Goal: Use online tool/utility: Utilize a website feature to perform a specific function

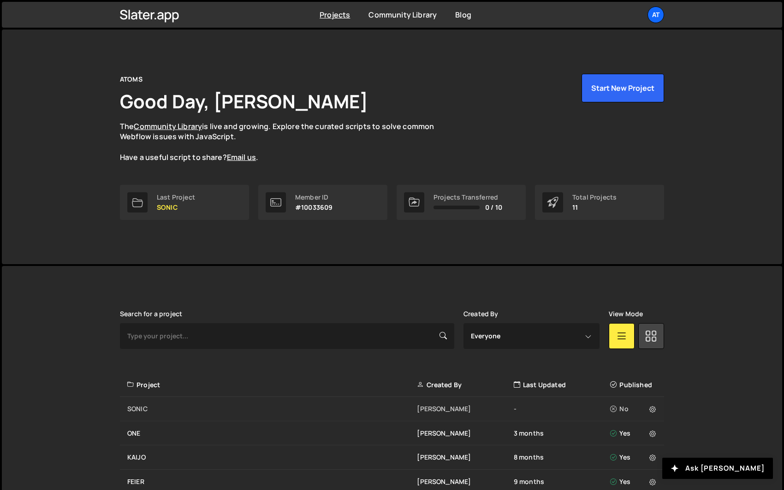
click at [259, 408] on div "SONIC" at bounding box center [271, 408] width 289 height 9
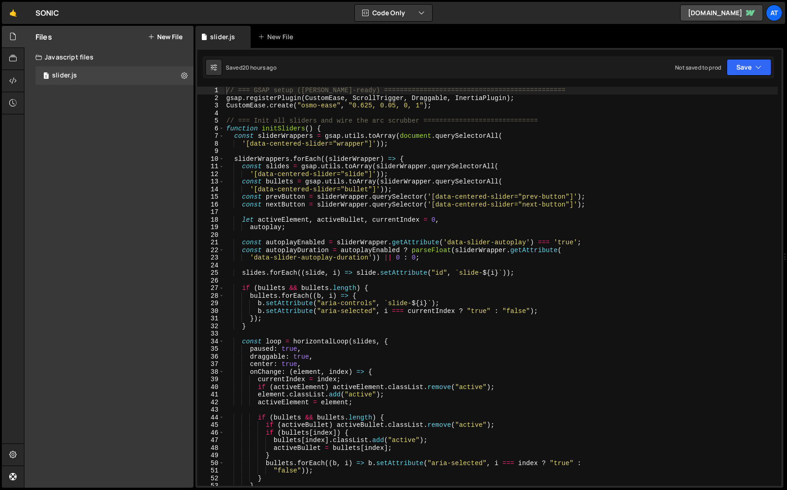
click at [300, 297] on div "// === GSAP setup (Slater-ready) ==============================================…" at bounding box center [501, 294] width 554 height 414
type textarea "document.addEventListener("DOMContentLoaded", initSliders);"
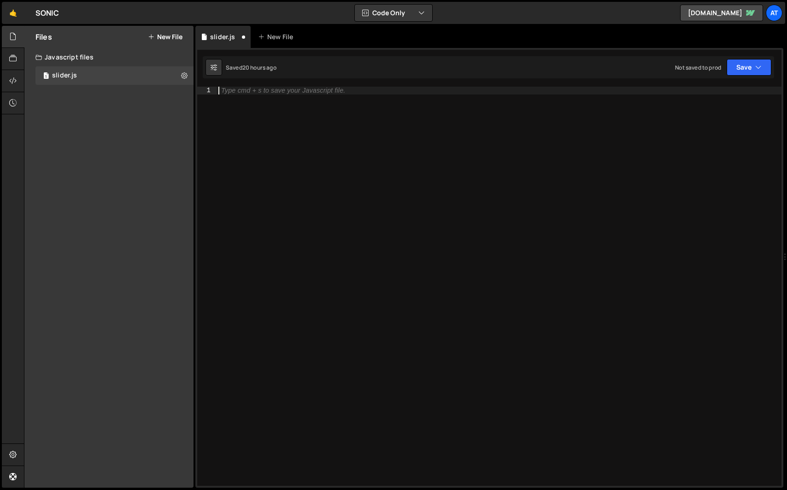
type textarea "document.addEventListener("DOMContentLoaded", initSliders);"
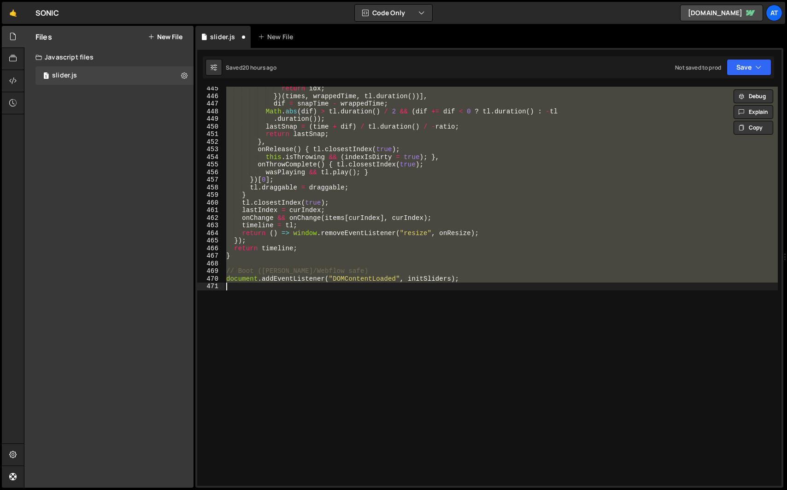
click at [361, 286] on div "return idx ; }) ( times , wrappedTime , tl . duration ( ))] , dif = snapTime - …" at bounding box center [501, 286] width 554 height 399
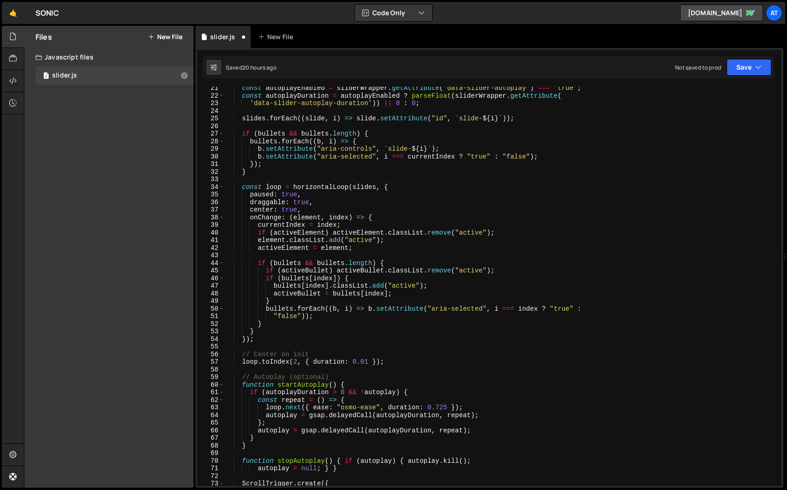
scroll to position [0, 0]
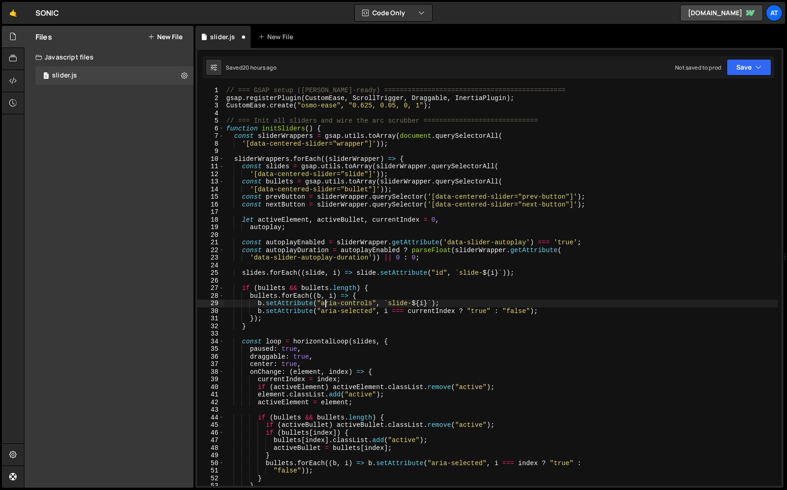
click at [324, 306] on div "// === GSAP setup (Slater-ready) ==============================================…" at bounding box center [501, 294] width 554 height 414
click at [348, 207] on div "// === GSAP setup (Slater-ready) ==============================================…" at bounding box center [501, 294] width 554 height 414
type textarea "document.addEventListener("DOMContentLoaded", initSliders);"
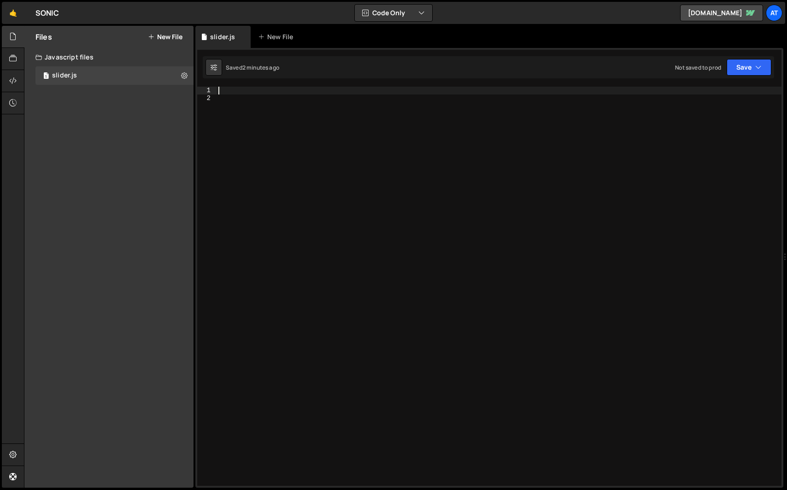
click at [280, 259] on div at bounding box center [499, 294] width 565 height 414
paste textarea "});"
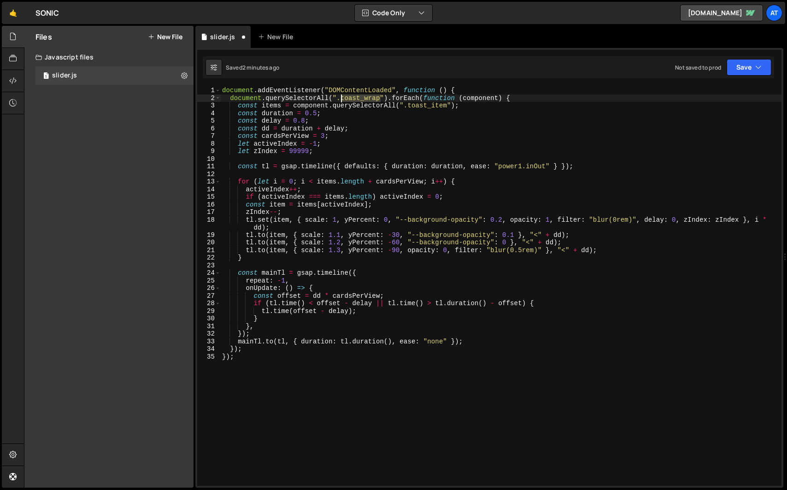
drag, startPoint x: 381, startPoint y: 99, endPoint x: 342, endPoint y: 99, distance: 38.7
click at [342, 99] on div "document . addEventListener ( "DOMContentLoaded" , function ( ) { document . qu…" at bounding box center [500, 294] width 561 height 414
paste textarea "stacked_slider-component"
type textarea "document.querySelectorAll(".stacked_slider-component").forEach(function (compon…"
click at [409, 159] on div "document . addEventListener ( "DOMContentLoaded" , function ( ) { document . qu…" at bounding box center [500, 294] width 561 height 414
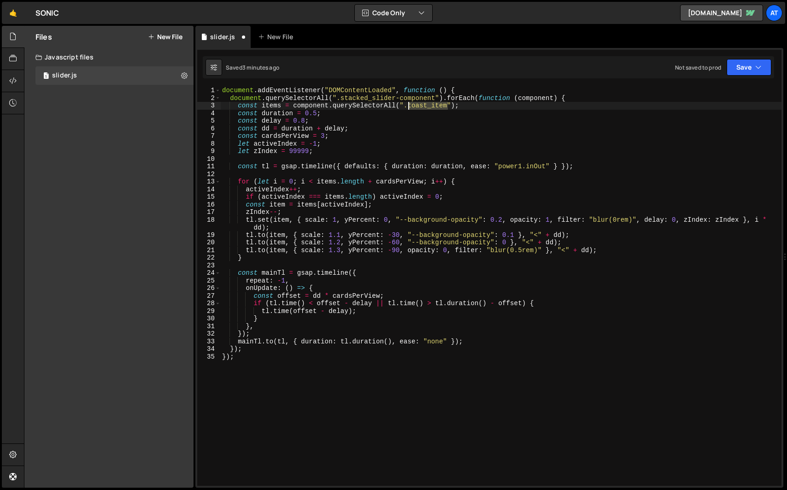
drag, startPoint x: 449, startPoint y: 107, endPoint x: 409, endPoint y: 108, distance: 39.6
click at [409, 108] on div "document . addEventListener ( "DOMContentLoaded" , function ( ) { document . qu…" at bounding box center [500, 294] width 561 height 414
paste textarea "slider_card"
click at [457, 196] on div "document . addEventListener ( "DOMContentLoaded" , function ( ) { document . qu…" at bounding box center [500, 294] width 561 height 414
click at [620, 118] on div "document . addEventListener ( "DOMContentLoaded" , function ( ) { document . qu…" at bounding box center [500, 294] width 561 height 414
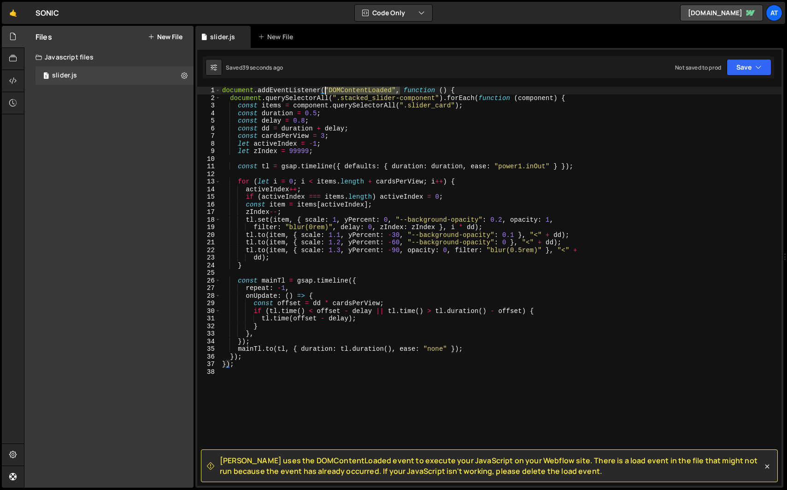
drag, startPoint x: 400, startPoint y: 90, endPoint x: 325, endPoint y: 90, distance: 74.7
click at [325, 90] on div "document . addEventListener ( "DOMContentLoaded" , function ( ) { document . qu…" at bounding box center [500, 294] width 561 height 414
click at [328, 87] on div "document . addEventListener ( "DOMContentLoaded" , function ( ) { document . qu…" at bounding box center [500, 286] width 561 height 399
click at [324, 89] on div "document . addEventListener ( "DOMContentLoaded" , function ( ) { document . qu…" at bounding box center [500, 294] width 561 height 414
click at [402, 91] on div "document . addEventListener ( "DOMContentLoaded" , function ( ) { document . qu…" at bounding box center [500, 294] width 561 height 414
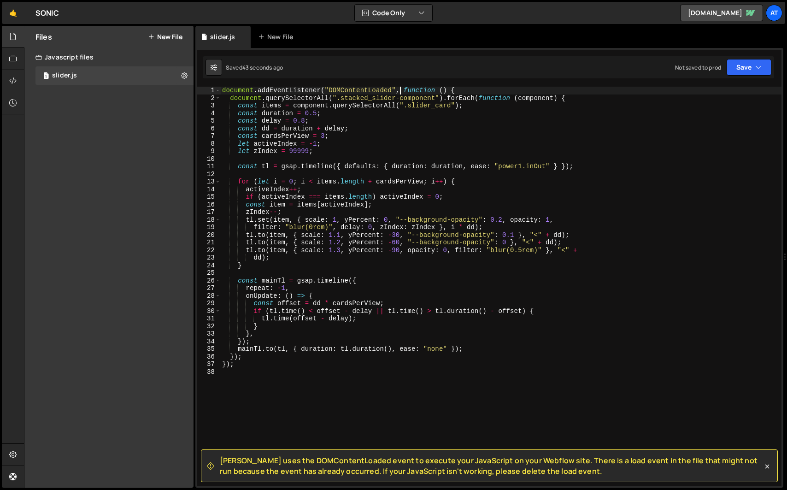
click at [367, 287] on div "document . addEventListener ( "DOMContentLoaded" , function ( ) { document . qu…" at bounding box center [500, 294] width 561 height 414
type textarea "});"
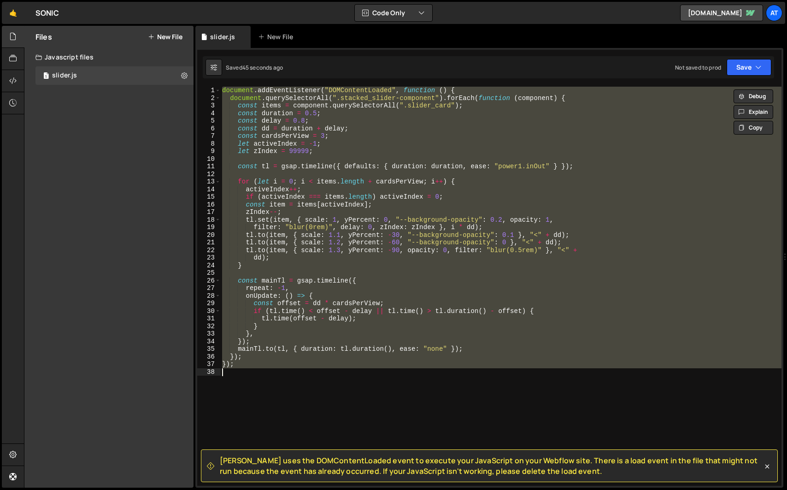
click at [332, 404] on div "document . addEventListener ( "DOMContentLoaded" , function ( ) { document . qu…" at bounding box center [500, 286] width 561 height 399
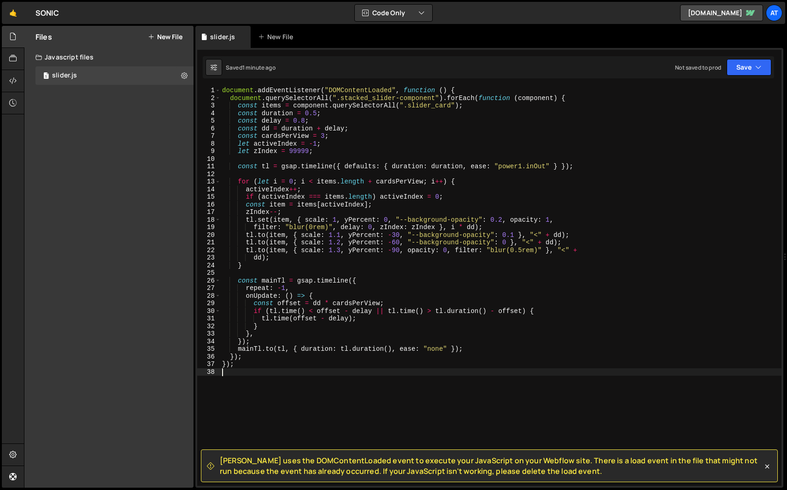
click at [316, 313] on div "document . addEventListener ( "DOMContentLoaded" , function ( ) { document . qu…" at bounding box center [500, 294] width 561 height 414
type textarea "});"
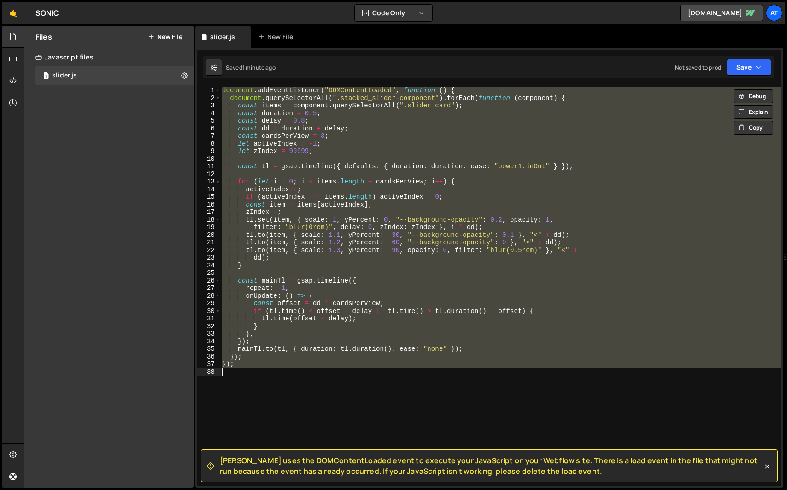
paste textarea
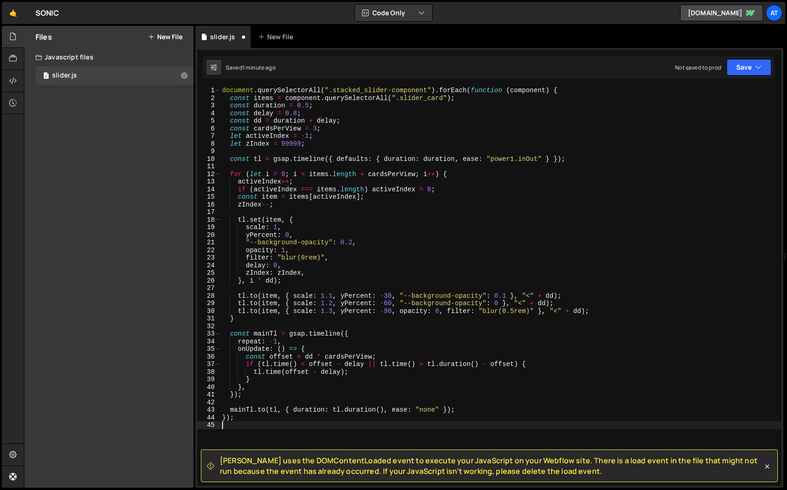
type textarea "});"
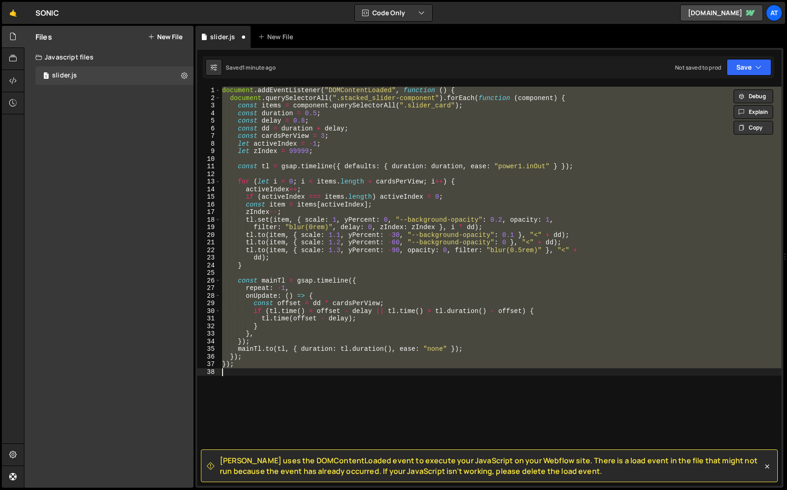
paste textarea
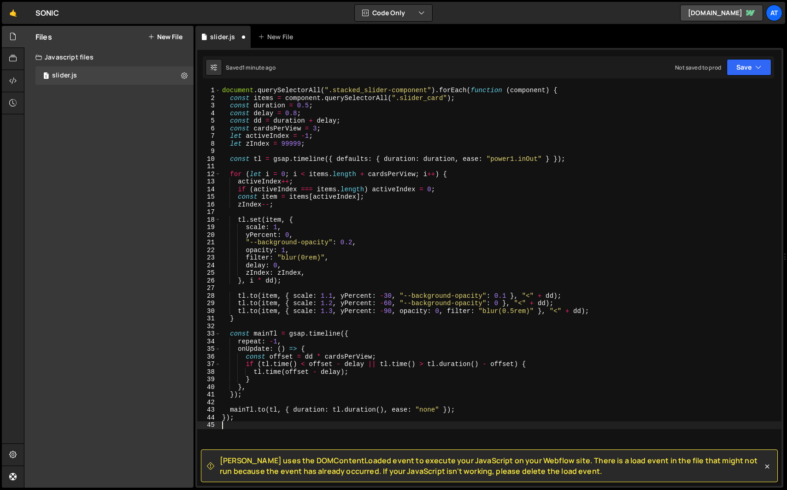
type textarea "});"
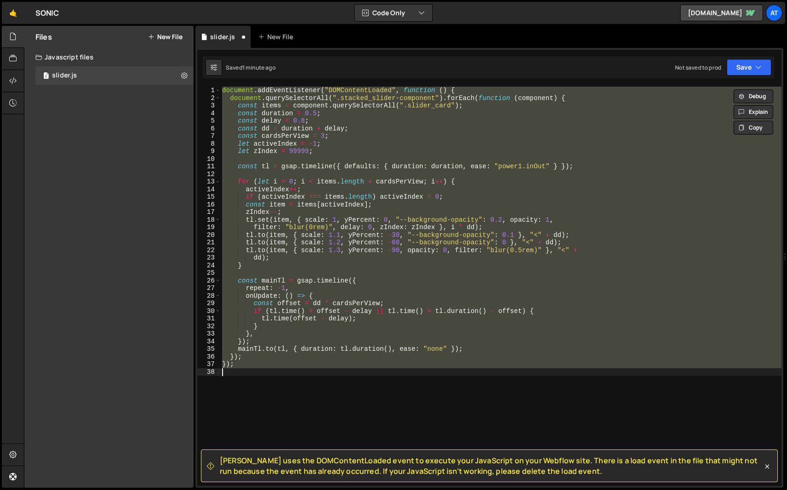
paste textarea
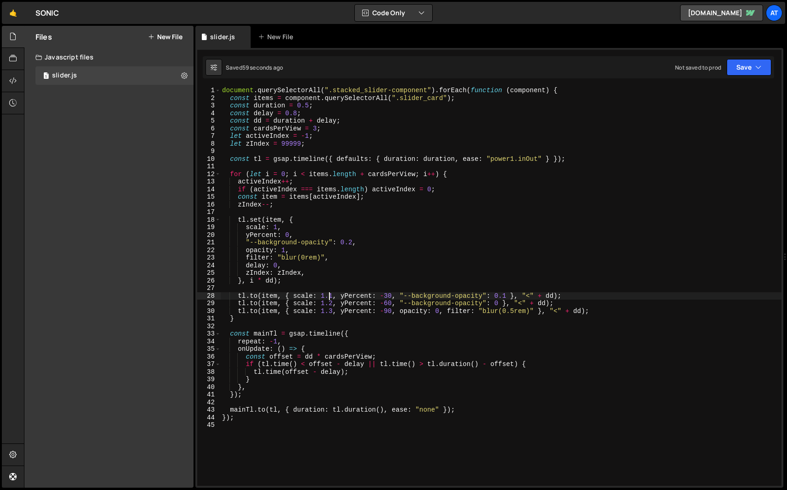
click at [330, 296] on div "document . querySelectorAll ( ".stacked_slider-component" ) . forEach ( functio…" at bounding box center [500, 294] width 561 height 414
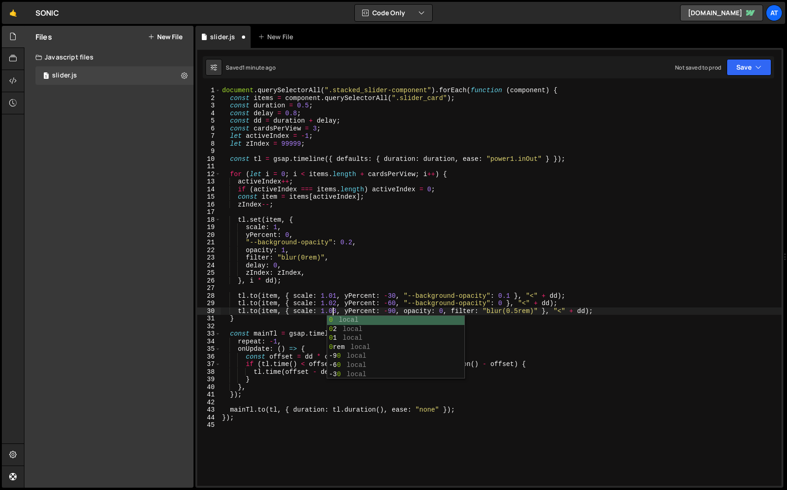
click at [355, 277] on div "document . querySelectorAll ( ".stacked_slider-component" ) . forEach ( functio…" at bounding box center [500, 294] width 561 height 414
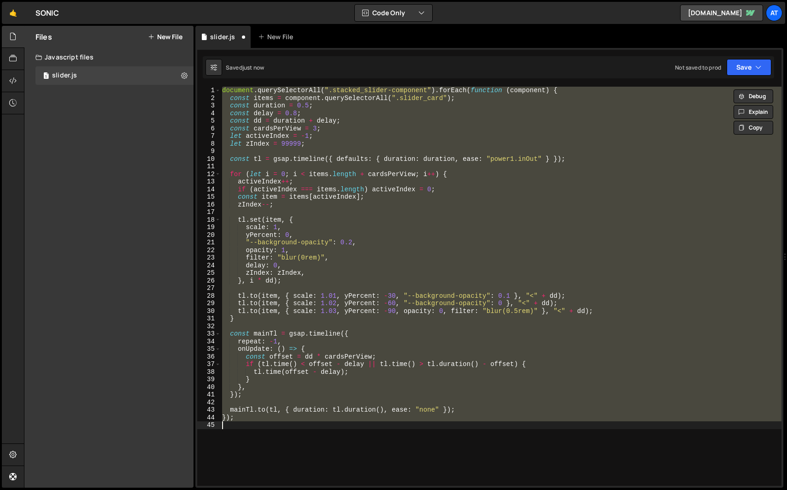
scroll to position [0, 0]
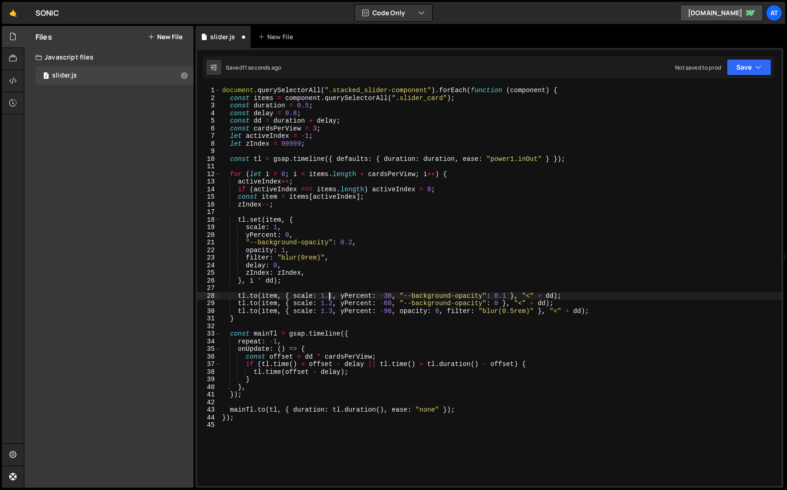
click at [353, 306] on div "document . querySelectorAll ( ".stacked_slider-component" ) . forEach ( functio…" at bounding box center [500, 294] width 561 height 414
click at [274, 228] on div "document . querySelectorAll ( ".stacked_slider-component" ) . forEach ( functio…" at bounding box center [500, 294] width 561 height 414
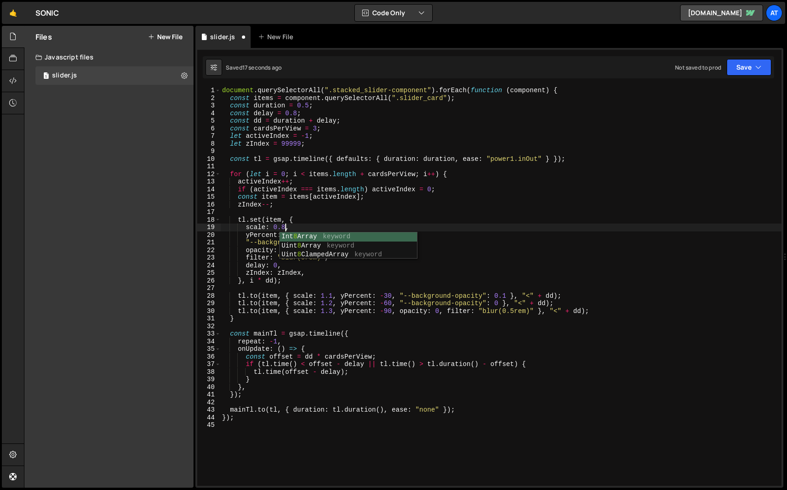
scroll to position [0, 4]
click at [460, 236] on div "document . querySelectorAll ( ".stacked_slider-component" ) . forEach ( functio…" at bounding box center [500, 294] width 561 height 414
click at [492, 302] on div "document . querySelectorAll ( ".stacked_slider-component" ) . forEach ( functio…" at bounding box center [500, 294] width 561 height 414
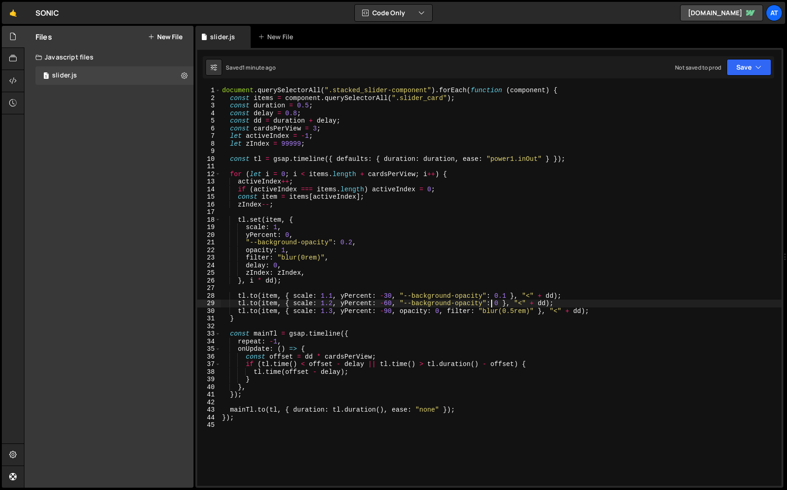
click at [275, 239] on div "document . querySelectorAll ( ".stacked_slider-component" ) . forEach ( functio…" at bounding box center [500, 294] width 561 height 414
click at [347, 272] on div "document . querySelectorAll ( ".stacked_slider-component" ) . forEach ( functio…" at bounding box center [500, 294] width 561 height 414
click at [346, 279] on div "document . querySelectorAll ( ".stacked_slider-component" ) . forEach ( functio…" at bounding box center [500, 294] width 561 height 414
drag, startPoint x: 309, startPoint y: 106, endPoint x: 298, endPoint y: 106, distance: 11.1
click at [298, 106] on div "document . querySelectorAll ( ".stacked_slider-component" ) . forEach ( functio…" at bounding box center [500, 294] width 561 height 414
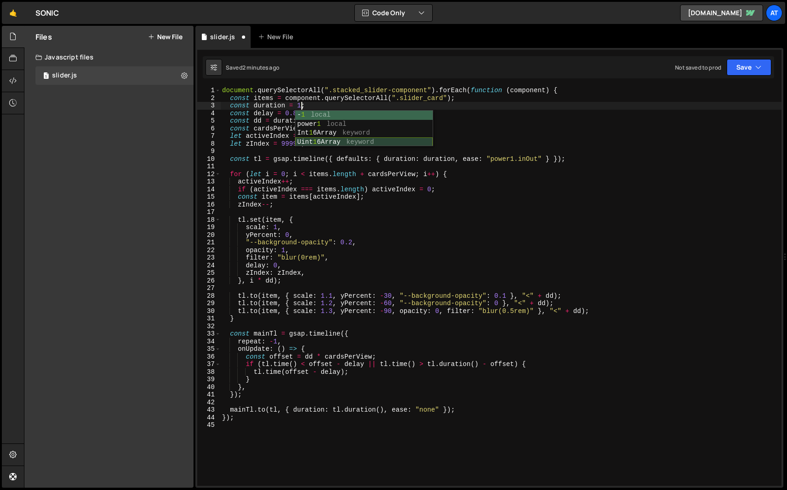
click at [331, 184] on div "document . querySelectorAll ( ".stacked_slider-component" ) . forEach ( functio…" at bounding box center [500, 294] width 561 height 414
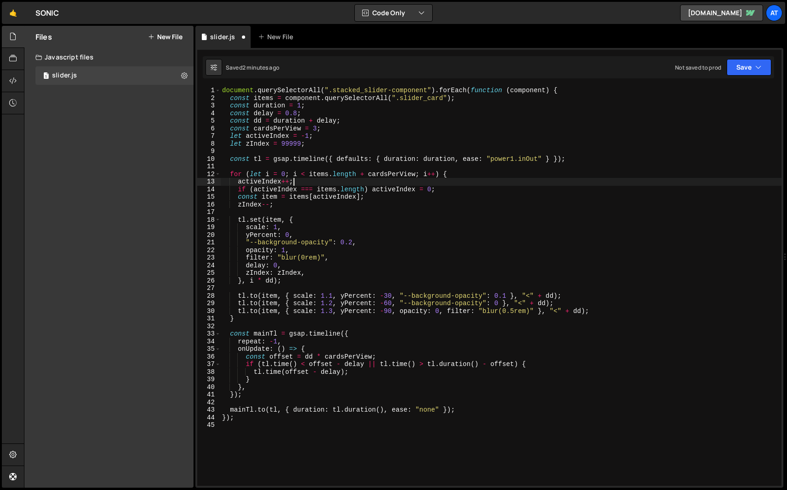
scroll to position [0, 5]
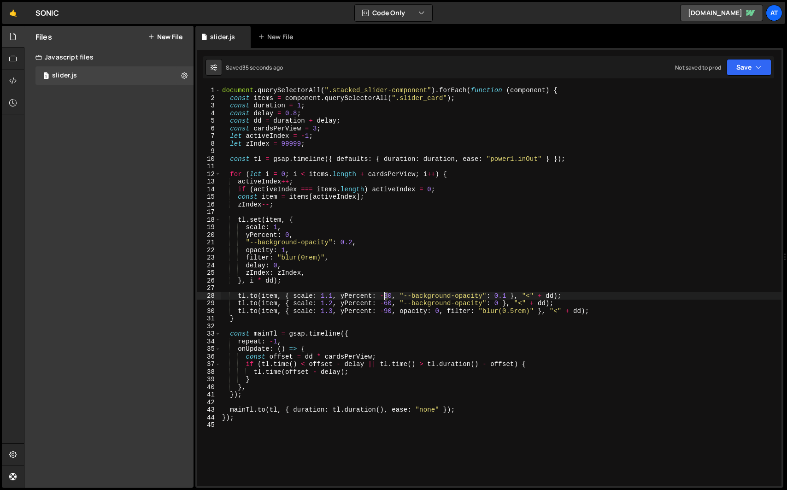
click at [386, 297] on div "document . querySelectorAll ( ".stacked_slider-component" ) . forEach ( functio…" at bounding box center [500, 294] width 561 height 414
click at [437, 320] on div "document . querySelectorAll ( ".stacked_slider-component" ) . forEach ( functio…" at bounding box center [500, 294] width 561 height 414
click at [248, 235] on div "document . querySelectorAll ( ".stacked_slider-component" ) . forEach ( functio…" at bounding box center [500, 294] width 561 height 414
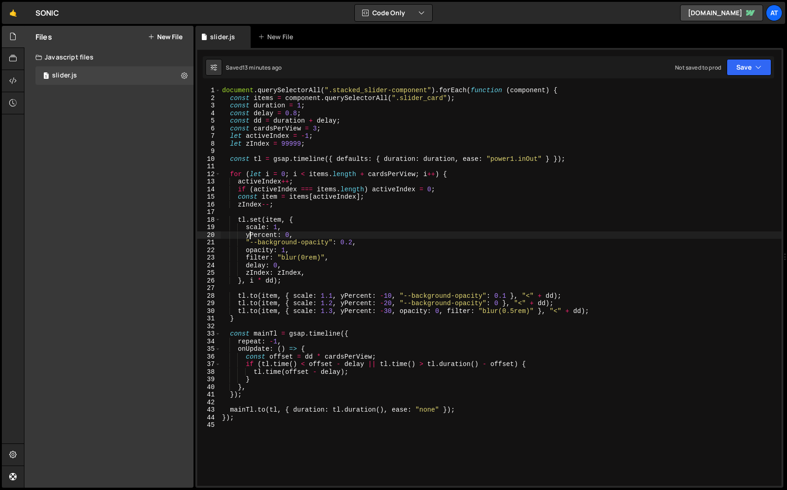
click at [243, 181] on div "document . querySelectorAll ( ".stacked_slider-component" ) . forEach ( functio…" at bounding box center [500, 294] width 561 height 414
click at [254, 206] on div "document . querySelectorAll ( ".stacked_slider-component" ) . forEach ( functio…" at bounding box center [500, 294] width 561 height 414
drag, startPoint x: 329, startPoint y: 242, endPoint x: 250, endPoint y: 241, distance: 78.8
click at [250, 241] on div "document . querySelectorAll ( ".stacked_slider-component" ) . forEach ( functio…" at bounding box center [500, 294] width 561 height 414
click at [293, 243] on div "document . querySelectorAll ( ".stacked_slider-component" ) . forEach ( functio…" at bounding box center [500, 286] width 561 height 399
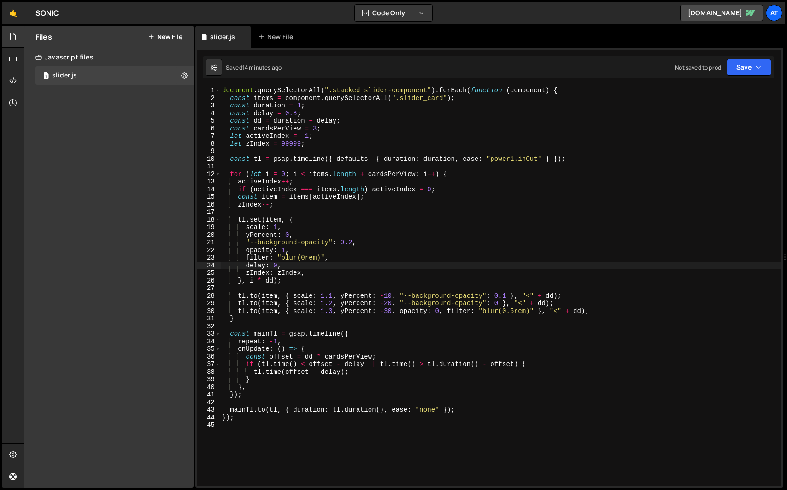
click at [303, 265] on div "document . querySelectorAll ( ".stacked_slider-component" ) . forEach ( functio…" at bounding box center [500, 294] width 561 height 414
click at [419, 319] on div "document . querySelectorAll ( ".stacked_slider-component" ) . forEach ( functio…" at bounding box center [500, 294] width 561 height 414
click at [404, 302] on div "document . querySelectorAll ( ".stacked_slider-component" ) . forEach ( functio…" at bounding box center [500, 294] width 561 height 414
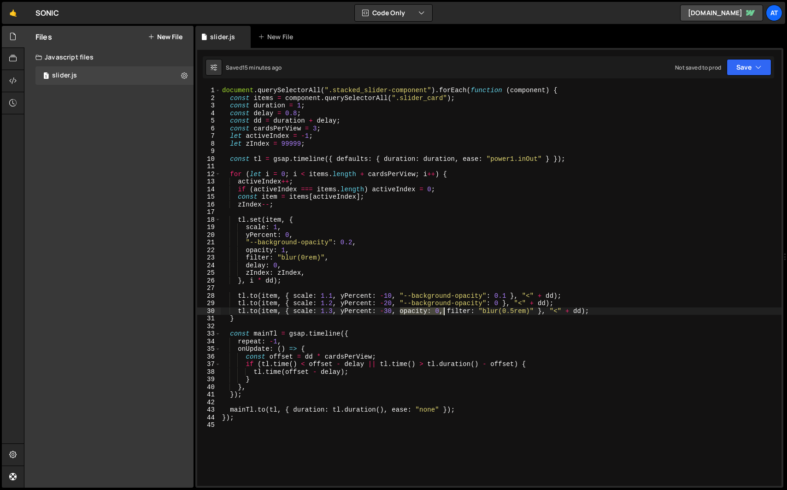
drag, startPoint x: 399, startPoint y: 314, endPoint x: 442, endPoint y: 313, distance: 43.3
click at [442, 313] on div "document . querySelectorAll ( ".stacked_slider-component" ) . forEach ( functio…" at bounding box center [500, 294] width 561 height 414
click at [431, 315] on div "document . querySelectorAll ( ".stacked_slider-component" ) . forEach ( functio…" at bounding box center [500, 294] width 561 height 414
click at [252, 419] on div "document . querySelectorAll ( ".stacked_slider-component" ) . forEach ( functio…" at bounding box center [500, 294] width 561 height 414
type textarea "});"
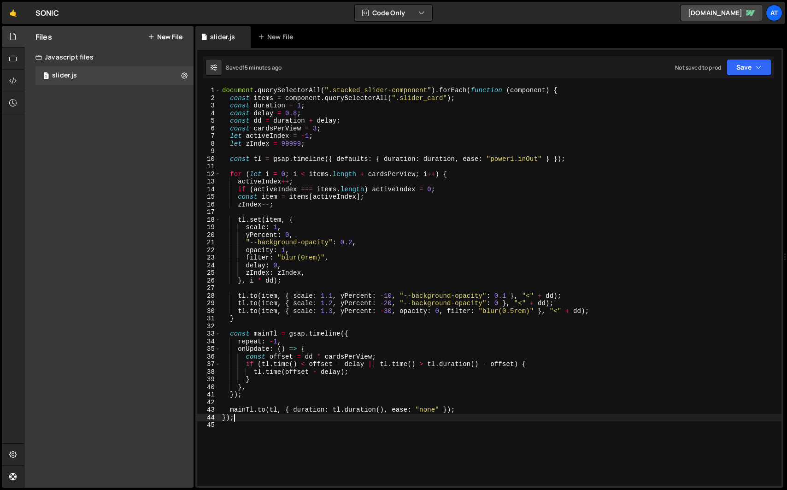
click at [237, 429] on div "document . querySelectorAll ( ".stacked_slider-component" ) . forEach ( functio…" at bounding box center [500, 294] width 561 height 414
click at [258, 419] on div "document . querySelectorAll ( ".stacked_slider-component" ) . forEach ( functio…" at bounding box center [500, 294] width 561 height 414
click at [423, 298] on div "document . querySelectorAll ( ".stacked_slider-component" ) . forEach ( functio…" at bounding box center [500, 294] width 561 height 414
drag, startPoint x: 401, startPoint y: 313, endPoint x: 443, endPoint y: 312, distance: 41.5
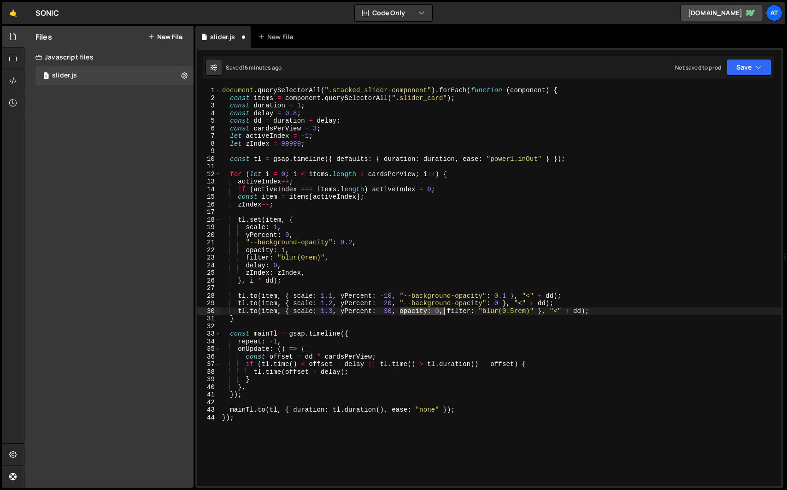
click at [443, 312] on div "document . querySelectorAll ( ".stacked_slider-component" ) . forEach ( functio…" at bounding box center [500, 294] width 561 height 414
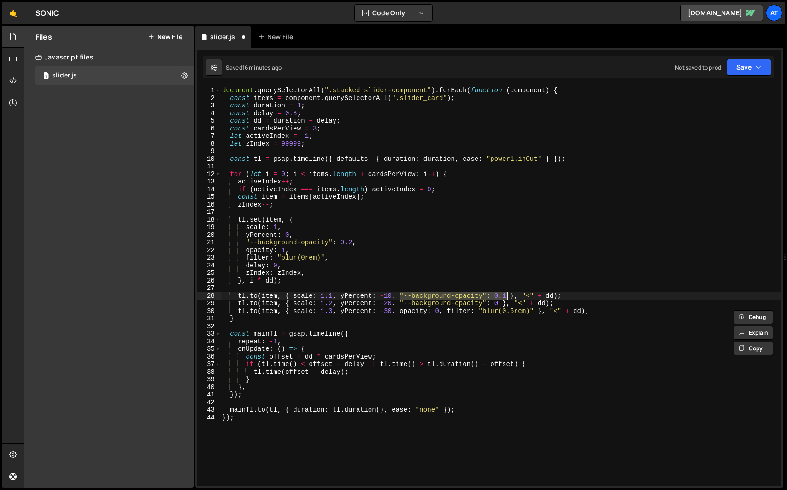
drag, startPoint x: 400, startPoint y: 295, endPoint x: 506, endPoint y: 293, distance: 106.0
click at [506, 293] on div "document . querySelectorAll ( ".stacked_slider-component" ) . forEach ( functio…" at bounding box center [500, 294] width 561 height 414
paste textarea "opacity: 0,"
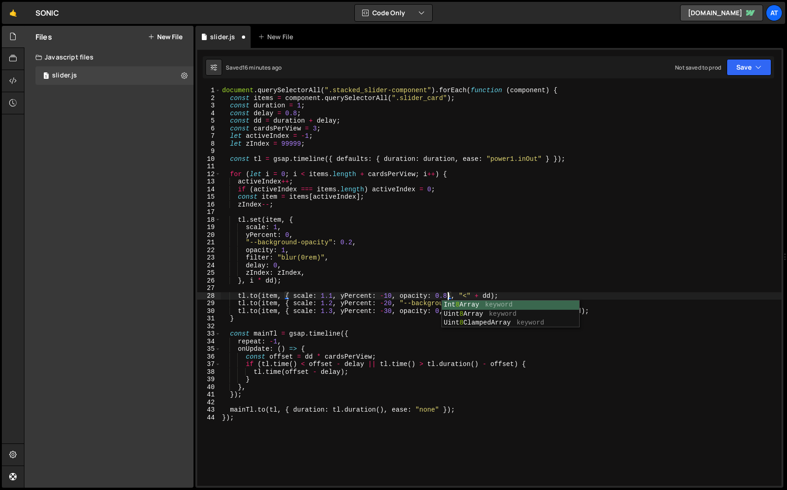
scroll to position [0, 16]
click at [399, 307] on div "document . querySelectorAll ( ".stacked_slider-component" ) . forEach ( functio…" at bounding box center [500, 294] width 561 height 414
drag, startPoint x: 399, startPoint y: 305, endPoint x: 487, endPoint y: 304, distance: 88.0
click at [487, 304] on div "document . querySelectorAll ( ".stacked_slider-component" ) . forEach ( functio…" at bounding box center [500, 294] width 561 height 414
drag, startPoint x: 401, startPoint y: 297, endPoint x: 447, endPoint y: 294, distance: 46.2
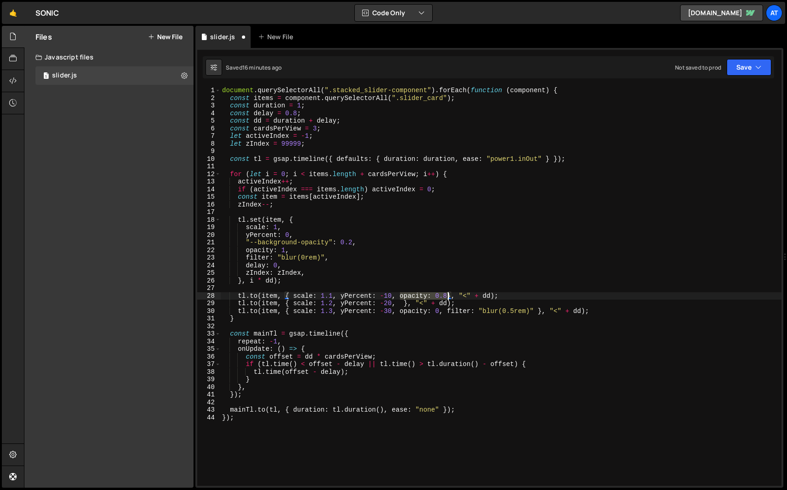
click at [447, 294] on div "document . querySelectorAll ( ".stacked_slider-component" ) . forEach ( functio…" at bounding box center [500, 294] width 561 height 414
click at [405, 305] on div "document . querySelectorAll ( ".stacked_slider-component" ) . forEach ( functio…" at bounding box center [500, 294] width 561 height 414
paste textarea "opacity: 0.8"
click at [459, 337] on div "document . querySelectorAll ( ".stacked_slider-component" ) . forEach ( functio…" at bounding box center [500, 294] width 561 height 414
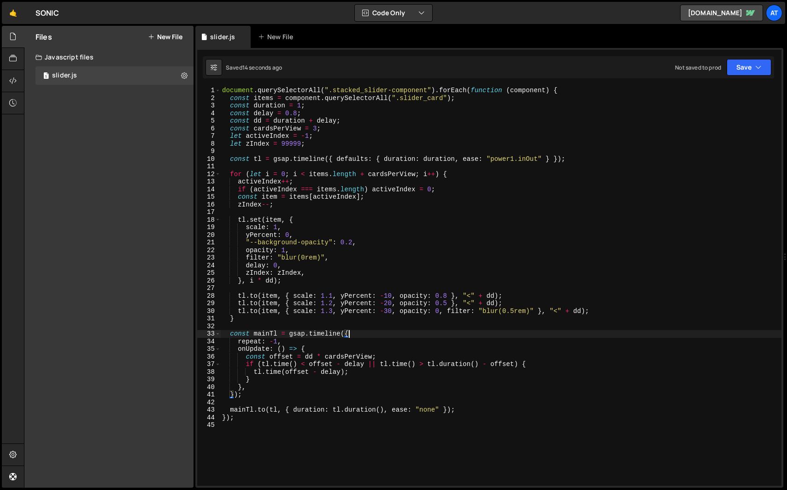
click at [399, 332] on div "document . querySelectorAll ( ".stacked_slider-component" ) . forEach ( functio…" at bounding box center [500, 294] width 561 height 414
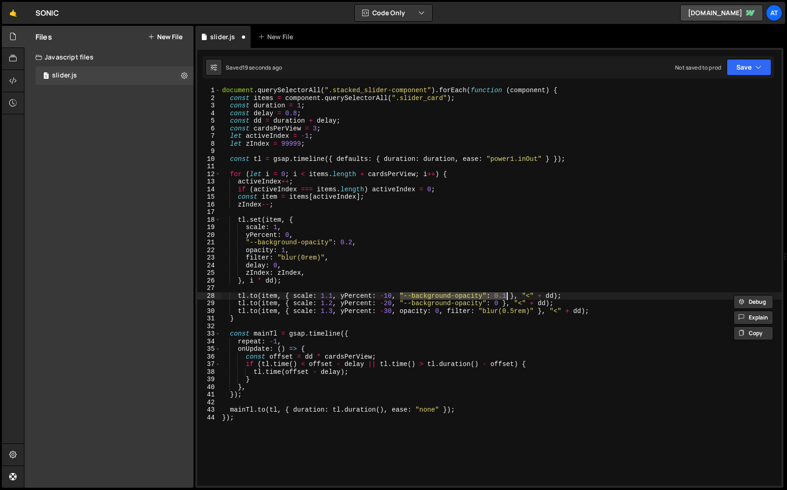
click at [394, 335] on div "document . querySelectorAll ( ".stacked_slider-component" ) . forEach ( functio…" at bounding box center [500, 294] width 561 height 414
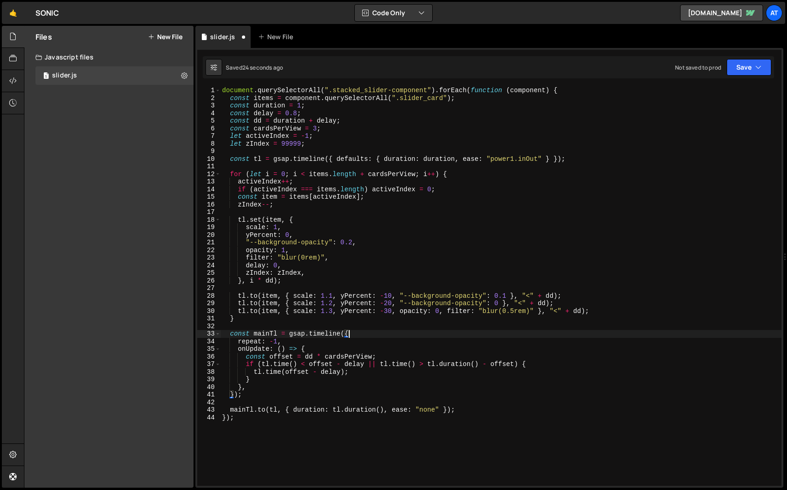
type textarea "});"
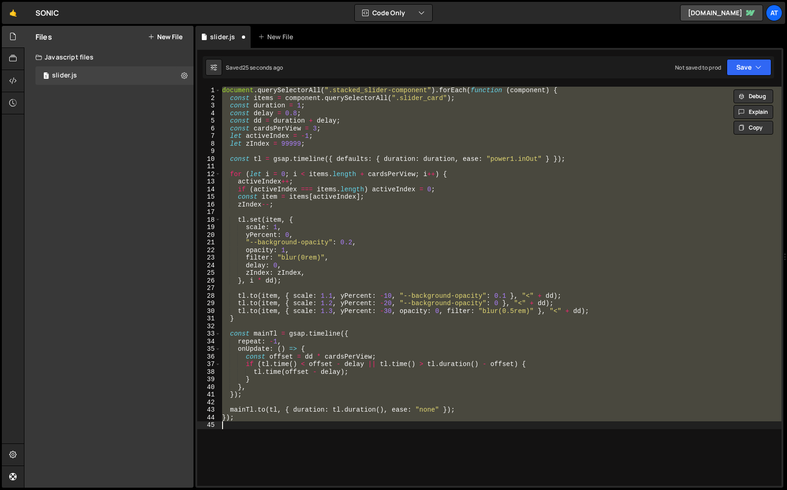
click at [437, 326] on div "document . querySelectorAll ( ".stacked_slider-component" ) . forEach ( functio…" at bounding box center [500, 286] width 561 height 399
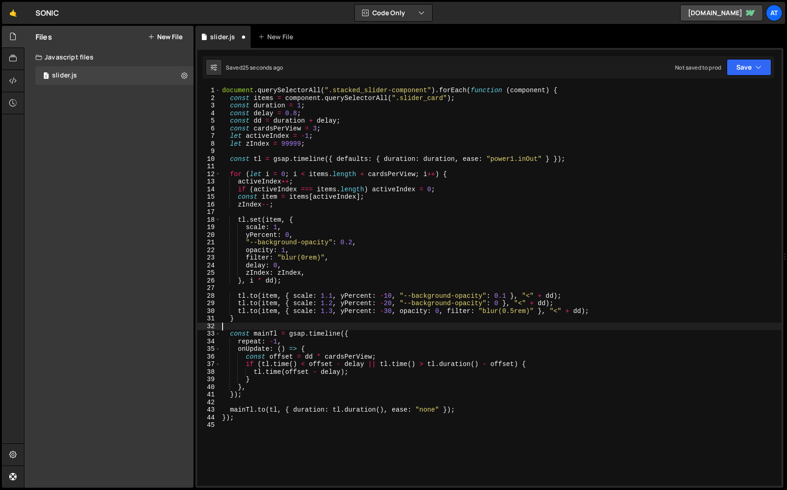
scroll to position [0, 0]
click at [233, 283] on div "document . querySelectorAll ( ".stacked_slider-component" ) . forEach ( functio…" at bounding box center [500, 294] width 561 height 414
type textarea "}, i * dd);"
